Goal: Task Accomplishment & Management: Complete application form

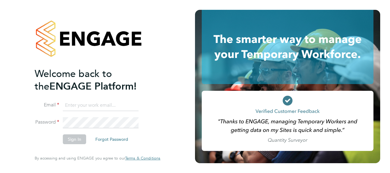
type input "[PERSON_NAME][EMAIL_ADDRESS][DOMAIN_NAME]"
click at [70, 141] on button "Sign In" at bounding box center [74, 139] width 23 height 10
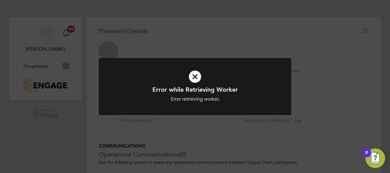
click at [196, 79] on icon at bounding box center [195, 77] width 160 height 24
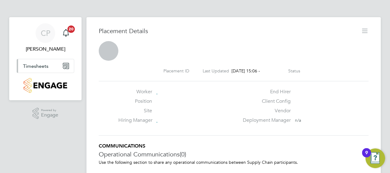
click at [36, 63] on span "Timesheets" at bounding box center [35, 66] width 25 height 6
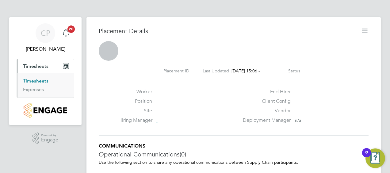
click at [37, 80] on link "Timesheets" at bounding box center [35, 81] width 25 height 6
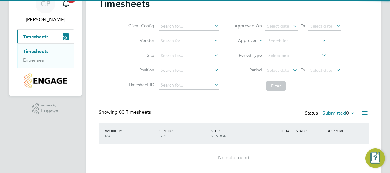
scroll to position [50, 0]
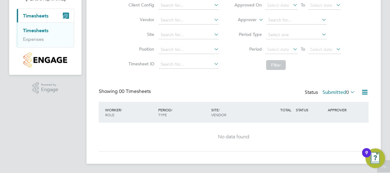
click at [226, 134] on div "No data found" at bounding box center [234, 137] width 258 height 6
click at [216, 109] on div "SITE / VENDOR" at bounding box center [236, 112] width 53 height 16
click at [187, 123] on div "No data found" at bounding box center [234, 137] width 258 height 29
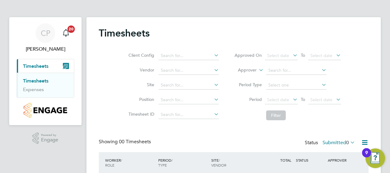
click at [34, 80] on link "Timesheets" at bounding box center [35, 81] width 25 height 6
click at [339, 141] on label "Submitted 0" at bounding box center [339, 143] width 33 height 6
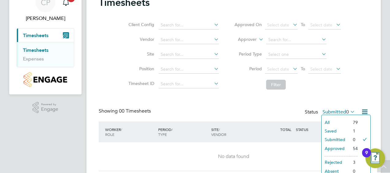
scroll to position [50, 0]
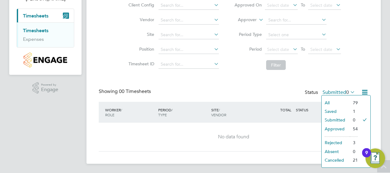
click at [331, 101] on li "All" at bounding box center [336, 102] width 28 height 9
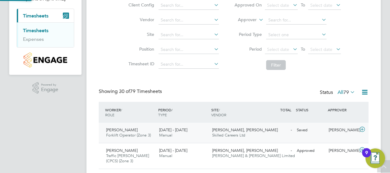
scroll to position [21, 53]
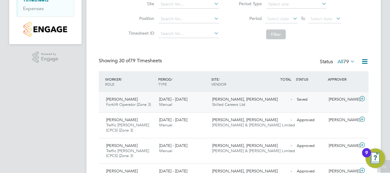
click at [203, 102] on div "15 - 21 Sep 2025 Manual" at bounding box center [183, 102] width 53 height 15
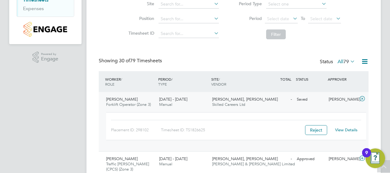
click at [342, 129] on link "View Details" at bounding box center [346, 129] width 22 height 5
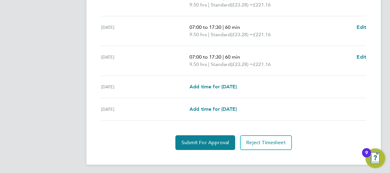
scroll to position [274, 0]
click at [214, 87] on span "Add time for [DATE]" at bounding box center [213, 86] width 47 height 6
select select "30"
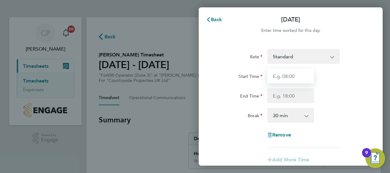
click at [292, 80] on input "Start Time" at bounding box center [291, 76] width 47 height 15
click at [331, 69] on div "Start Time" at bounding box center [291, 76] width 155 height 15
click at [211, 20] on icon "button" at bounding box center [208, 19] width 5 height 5
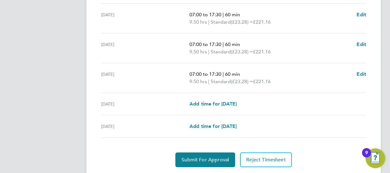
scroll to position [274, 0]
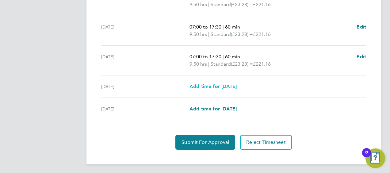
click at [212, 85] on span "Add time for [DATE]" at bounding box center [213, 86] width 47 height 6
select select "30"
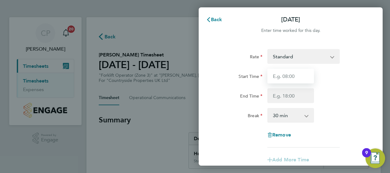
click at [282, 76] on input "Start Time" at bounding box center [291, 76] width 47 height 15
click at [303, 77] on input "Start Time" at bounding box center [291, 76] width 47 height 15
type input "07:00"
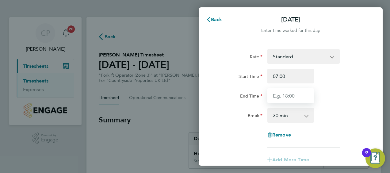
click at [291, 94] on input "End Time" at bounding box center [291, 95] width 47 height 15
type input "13:00"
click at [336, 111] on div "Break 0 min 15 min 30 min 45 min 60 min 75 min 90 min" at bounding box center [291, 115] width 155 height 15
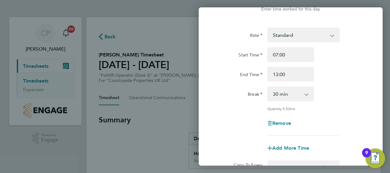
scroll to position [31, 0]
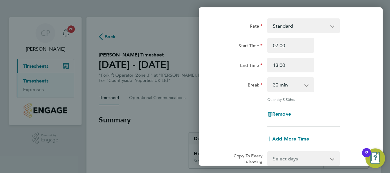
click at [307, 83] on app-icon-cross-button at bounding box center [309, 85] width 7 height 14
click at [304, 87] on select "0 min 15 min 30 min 45 min 60 min 75 min 90 min" at bounding box center [287, 85] width 38 height 14
select select "0"
click at [268, 78] on select "0 min 15 min 30 min 45 min 60 min 75 min 90 min" at bounding box center [287, 85] width 38 height 14
click at [237, 98] on div "Quantity: 6.00 hrs" at bounding box center [291, 99] width 155 height 5
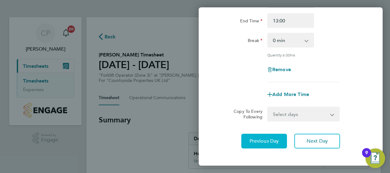
scroll to position [104, 0]
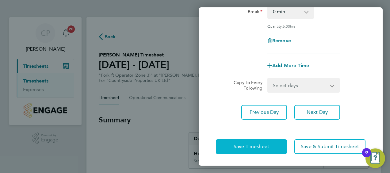
click at [269, 146] on span "Save Timesheet" at bounding box center [252, 147] width 36 height 6
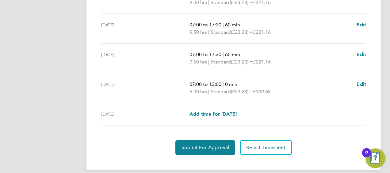
scroll to position [281, 0]
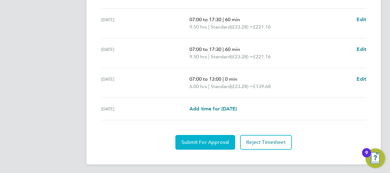
click at [198, 140] on span "Submit For Approval" at bounding box center [206, 142] width 48 height 6
click at [207, 142] on span "Approve Timesheet" at bounding box center [205, 142] width 45 height 6
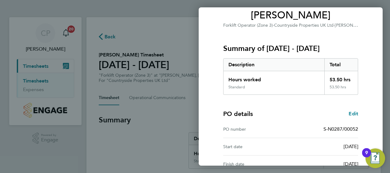
scroll to position [120, 0]
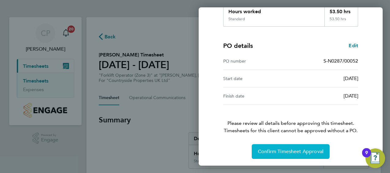
click at [284, 150] on span "Confirm Timesheet Approval" at bounding box center [291, 152] width 66 height 6
